Goal: Navigation & Orientation: Find specific page/section

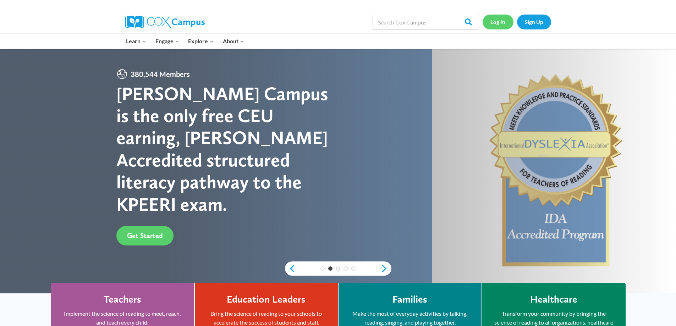
click at [502, 20] on link "Log In" at bounding box center [497, 22] width 31 height 15
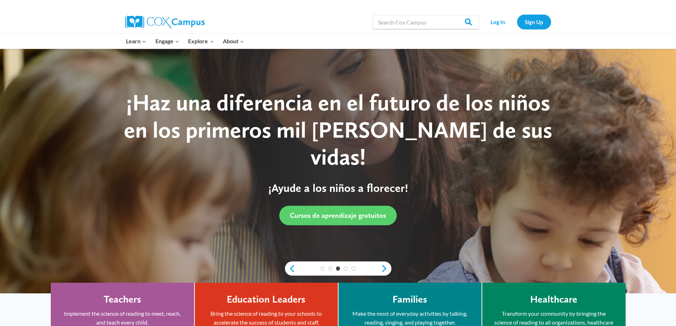
click at [296, 269] on div "1 2 3 4 5" at bounding box center [338, 268] width 106 height 14
click at [289, 271] on link "Previous" at bounding box center [290, 268] width 11 height 9
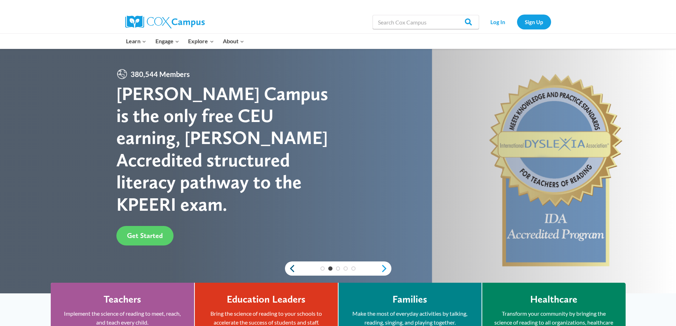
click at [289, 271] on link "Previous" at bounding box center [290, 268] width 11 height 9
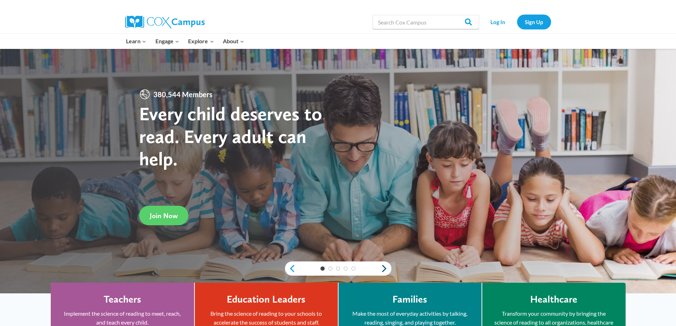
click at [384, 269] on link "Next" at bounding box center [386, 268] width 11 height 9
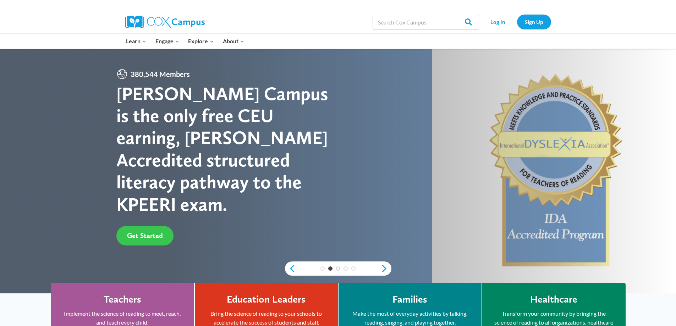
click at [139, 226] on link "Get Started" at bounding box center [144, 236] width 57 height 20
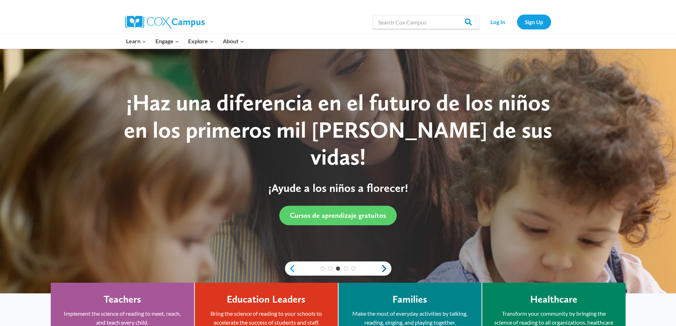
click at [382, 270] on link "Next" at bounding box center [386, 268] width 11 height 9
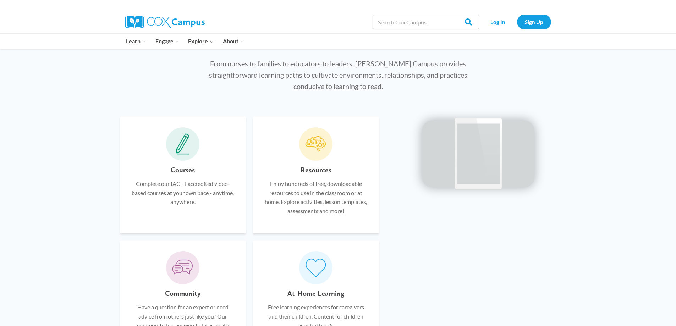
scroll to position [388, 0]
drag, startPoint x: 674, startPoint y: 127, endPoint x: 676, endPoint y: 110, distance: 17.6
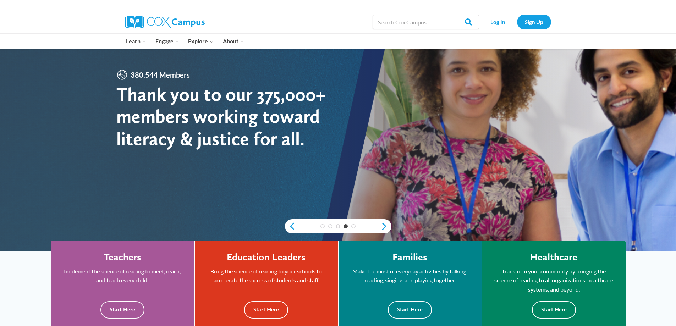
scroll to position [0, 0]
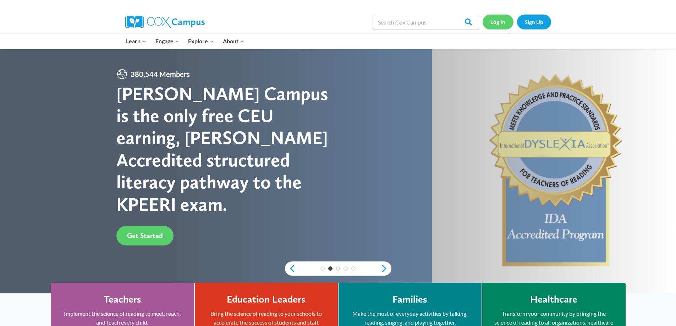
click at [495, 18] on link "Log In" at bounding box center [497, 22] width 31 height 15
click at [495, 24] on link "Log In" at bounding box center [497, 22] width 31 height 15
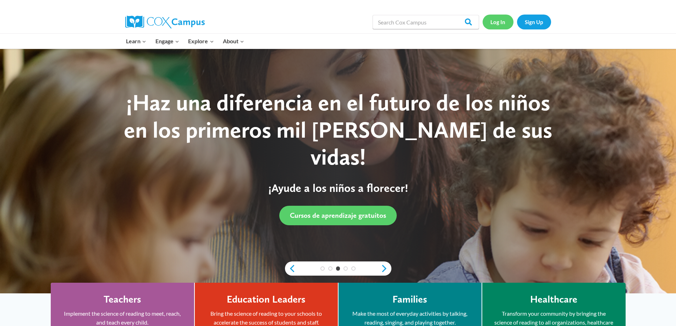
click at [495, 24] on link "Log In" at bounding box center [497, 22] width 31 height 15
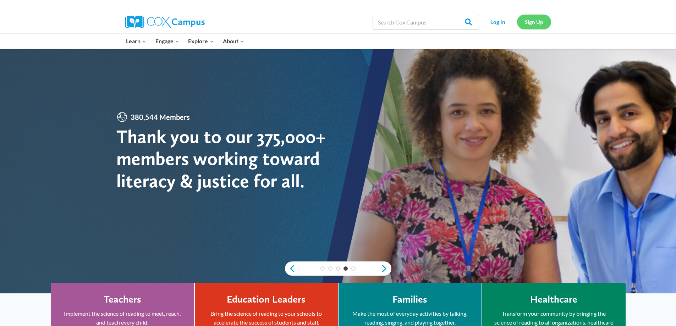
click at [531, 20] on link "Sign Up" at bounding box center [534, 22] width 34 height 15
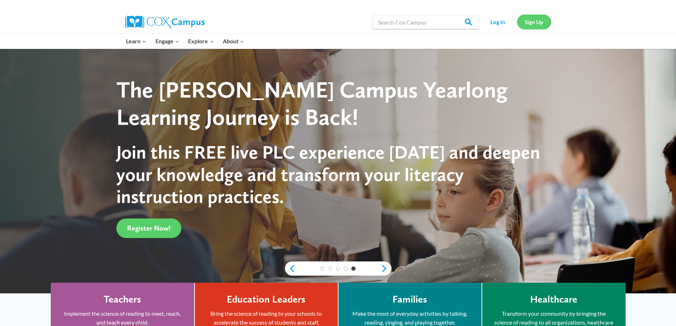
click at [531, 20] on link "Sign Up" at bounding box center [534, 22] width 34 height 15
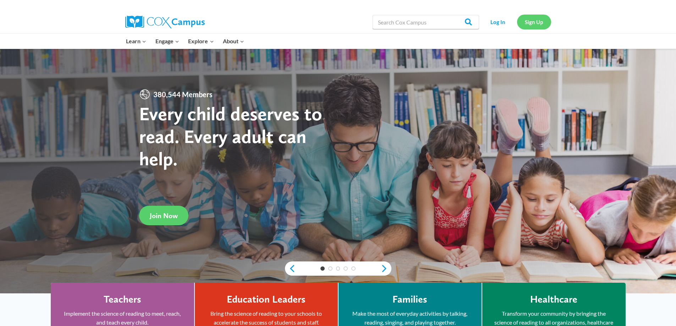
click at [531, 20] on link "Sign Up" at bounding box center [534, 22] width 34 height 15
